Goal: Find specific page/section: Find specific page/section

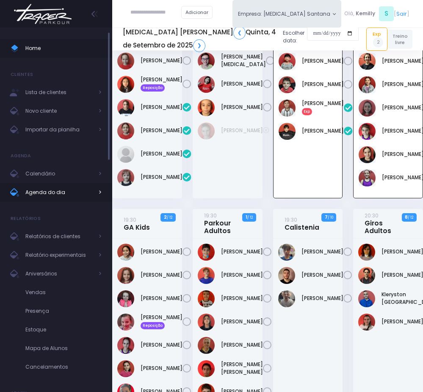
scroll to position [350, 0]
click at [34, 184] on link "Agenda do dia" at bounding box center [56, 192] width 112 height 19
